Goal: Check status: Check status

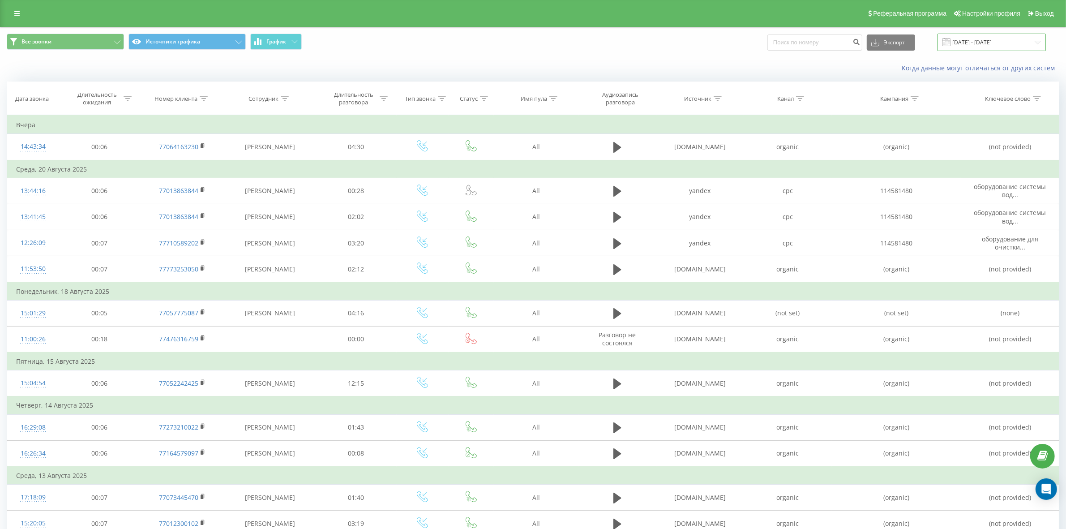
drag, startPoint x: 1008, startPoint y: 43, endPoint x: 1004, endPoint y: 49, distance: 6.8
click at [1008, 43] on input "[DATE] - [DATE]" at bounding box center [991, 42] width 108 height 17
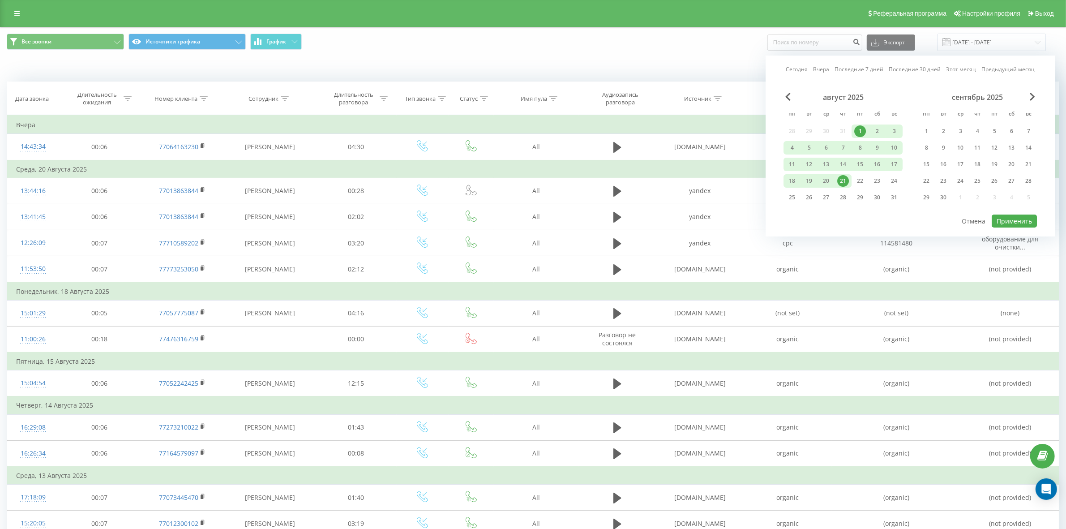
click at [863, 128] on div "1" at bounding box center [860, 131] width 12 height 12
click at [858, 178] on div "22" at bounding box center [860, 181] width 12 height 12
drag, startPoint x: 1002, startPoint y: 217, endPoint x: 992, endPoint y: 223, distance: 11.8
click at [1002, 218] on button "Применить" at bounding box center [1014, 220] width 45 height 13
type input "[DATE] - [DATE]"
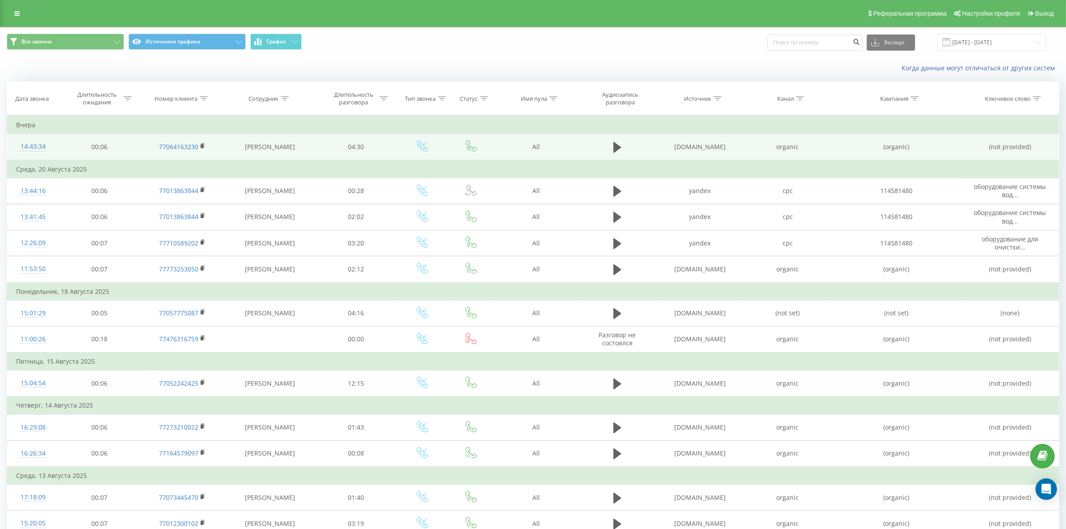
click at [706, 144] on td "[DOMAIN_NAME]" at bounding box center [700, 147] width 88 height 26
click at [701, 141] on td "[DOMAIN_NAME]" at bounding box center [700, 147] width 88 height 26
click at [730, 141] on td "[DOMAIN_NAME]" at bounding box center [700, 147] width 88 height 26
